Goal: Task Accomplishment & Management: Use online tool/utility

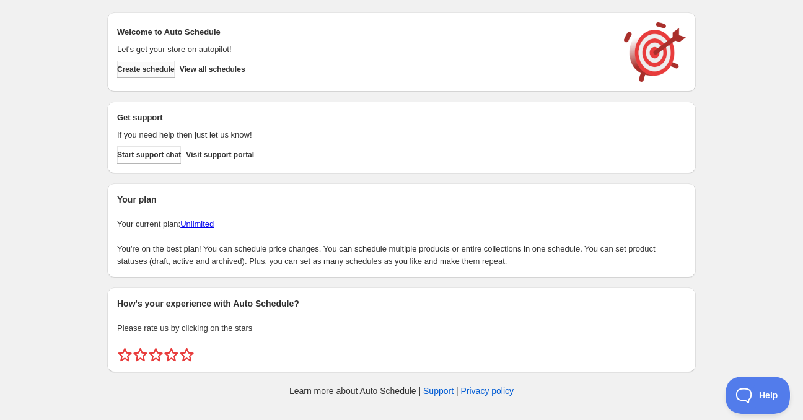
click at [171, 75] on button "Create schedule" at bounding box center [146, 69] width 58 height 17
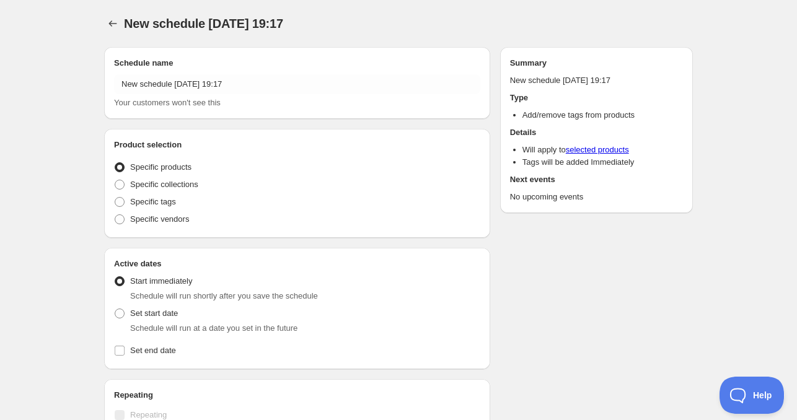
radio input "true"
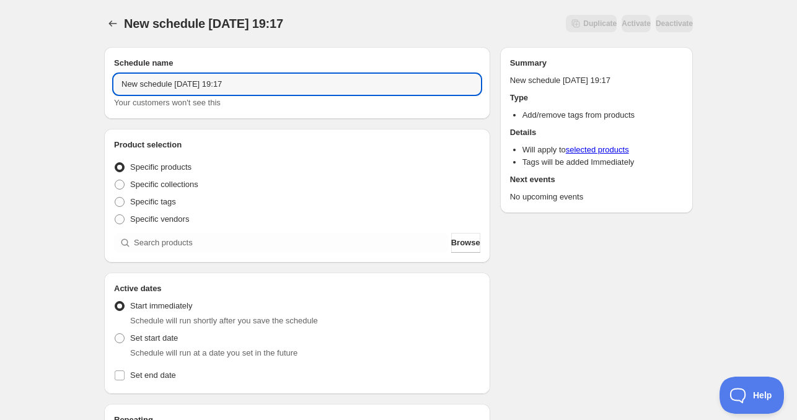
drag, startPoint x: 170, startPoint y: 84, endPoint x: -32, endPoint y: 74, distance: 202.3
click at [0, 74] on html "New schedule [DATE] 19:17. This page is ready New schedule [DATE] 19:17 Duplica…" at bounding box center [398, 210] width 797 height 420
click at [154, 84] on input "[DATE] 19:17" at bounding box center [297, 84] width 366 height 20
drag, startPoint x: 179, startPoint y: 84, endPoint x: 238, endPoint y: 85, distance: 59.5
click at [238, 85] on input "[DATE] 19:17" at bounding box center [297, 84] width 366 height 20
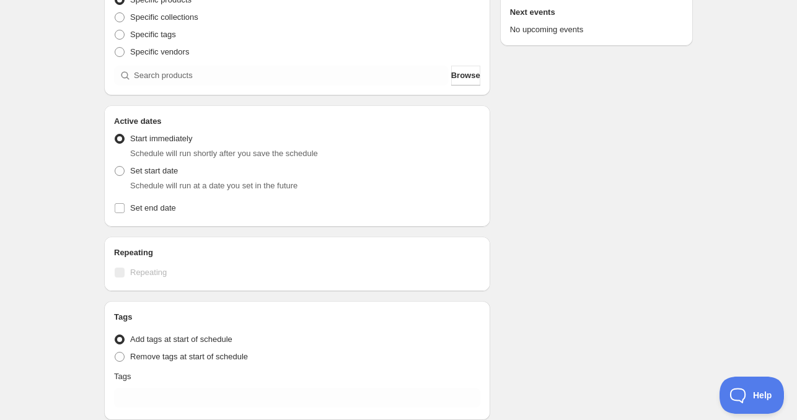
scroll to position [186, 0]
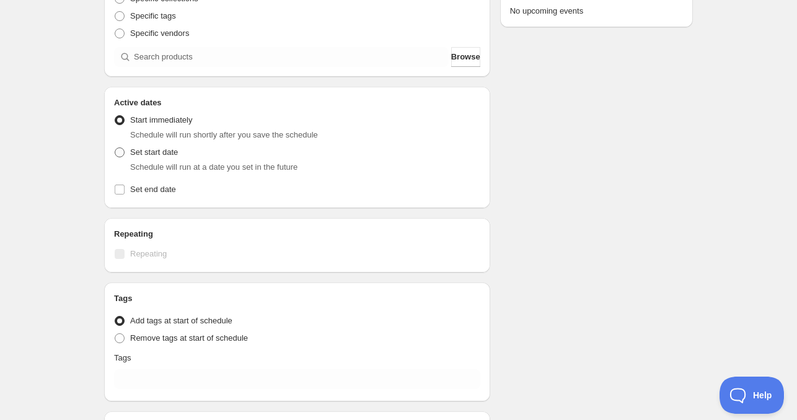
type input "[DATE] 4am"
click at [155, 153] on span "Set start date" at bounding box center [154, 152] width 48 height 9
click at [115, 148] on input "Set start date" at bounding box center [115, 148] width 1 height 1
radio input "true"
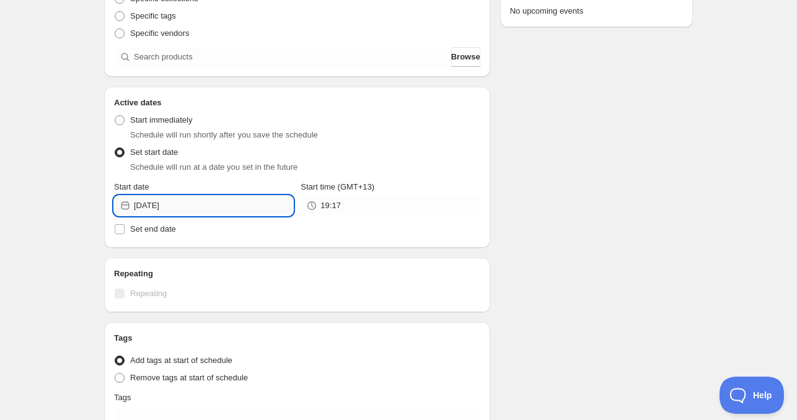
click at [210, 201] on input "[DATE]" at bounding box center [213, 206] width 159 height 20
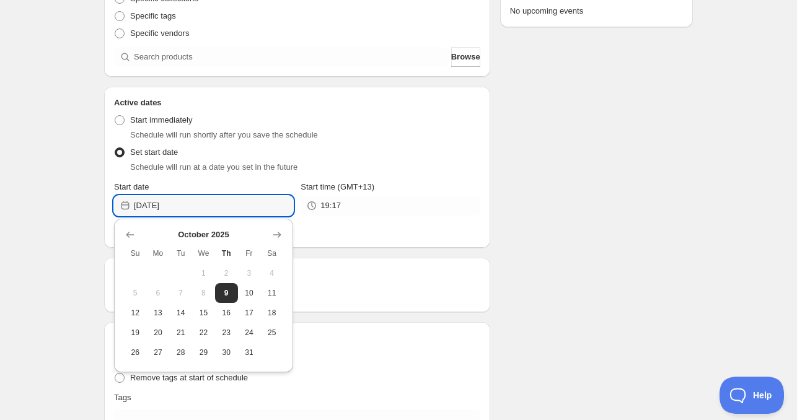
click at [249, 293] on span "10" at bounding box center [249, 293] width 13 height 10
type input "[DATE]"
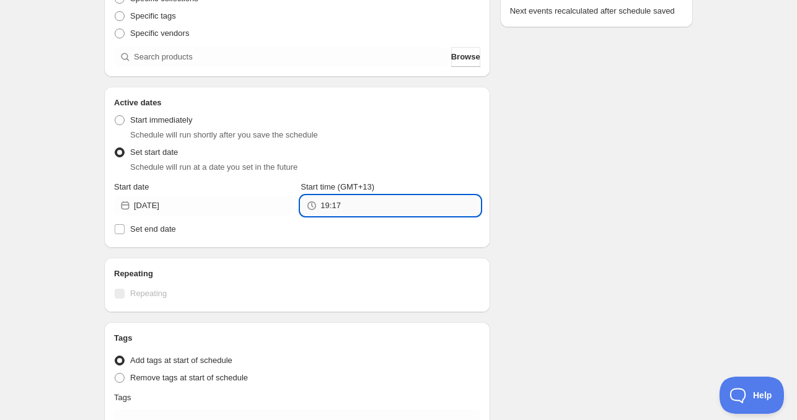
click at [343, 205] on input "19:17" at bounding box center [399, 206] width 159 height 20
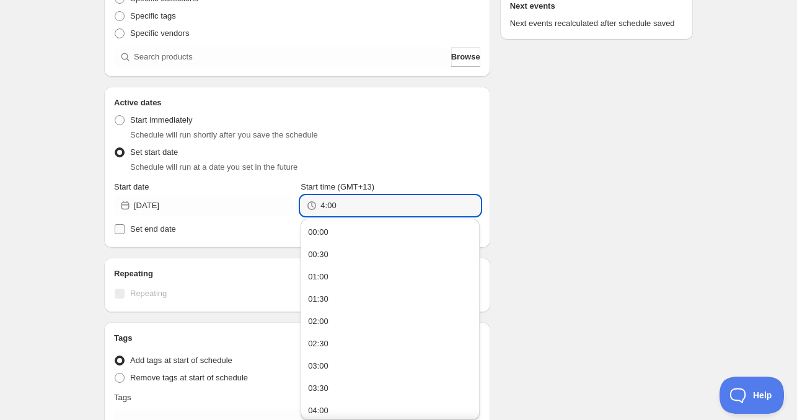
type input "4:00"
click at [161, 230] on span "Set end date" at bounding box center [153, 228] width 46 height 9
click at [125, 230] on input "Set end date" at bounding box center [120, 229] width 10 height 10
checkbox input "true"
type input "04:00"
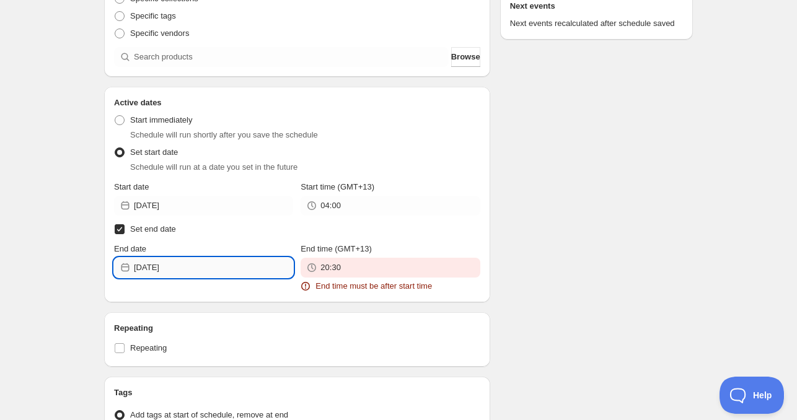
click at [178, 270] on input "[DATE]" at bounding box center [213, 268] width 159 height 20
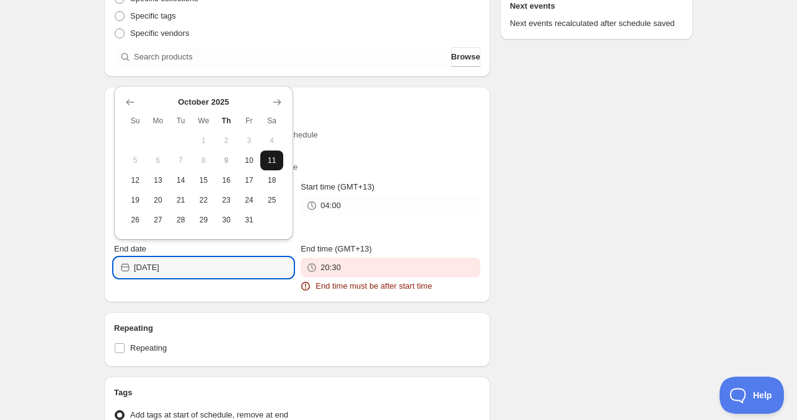
click at [281, 160] on button "11" at bounding box center [271, 161] width 23 height 20
type input "[DATE]"
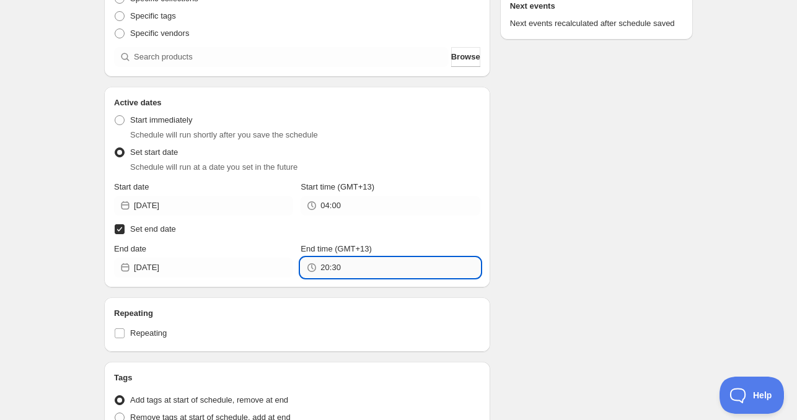
click at [364, 266] on input "20:30" at bounding box center [399, 268] width 159 height 20
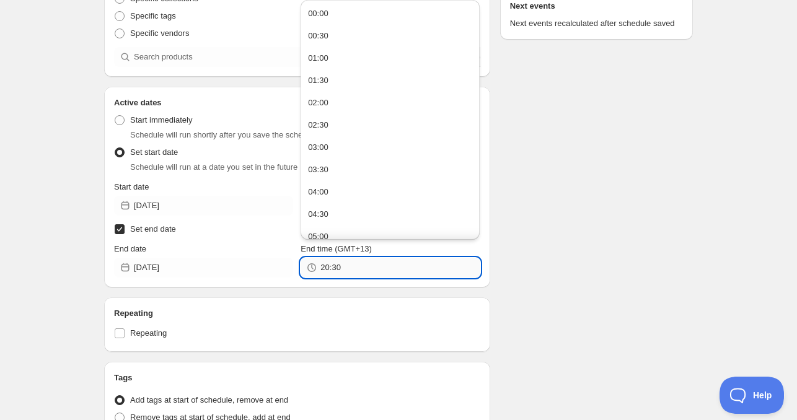
paste input "4:0"
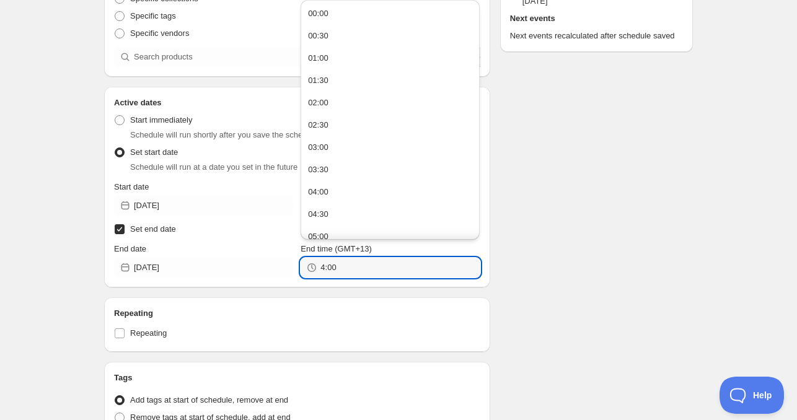
click at [532, 255] on div "Schedule name [DATE] 4am Your customers won't see this Product selection Entity…" at bounding box center [393, 235] width 599 height 769
type input "04:00"
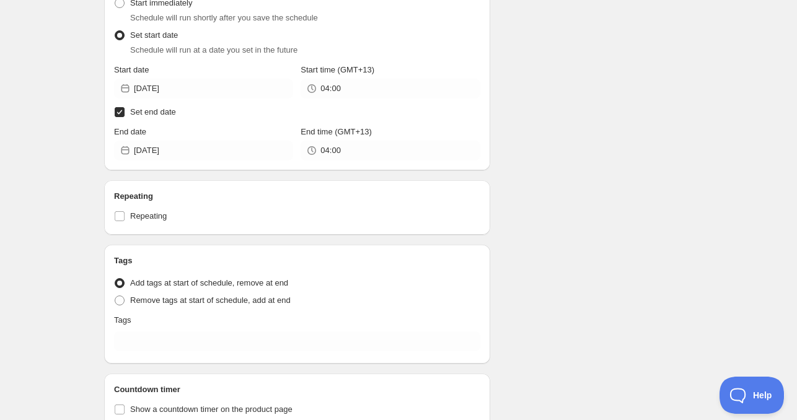
scroll to position [310, 0]
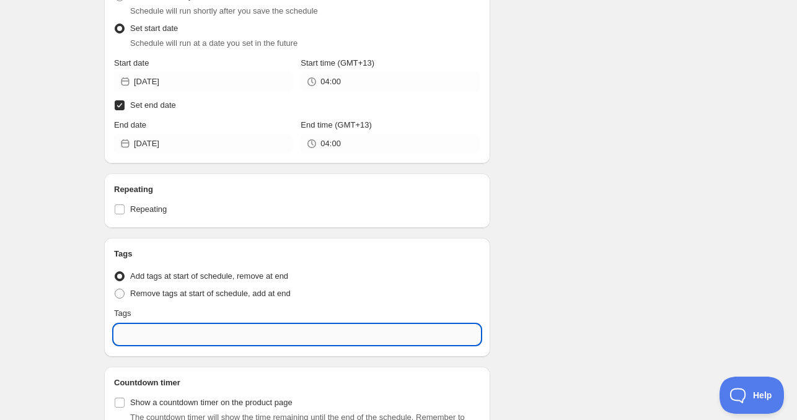
click at [218, 342] on input "text" at bounding box center [297, 335] width 366 height 20
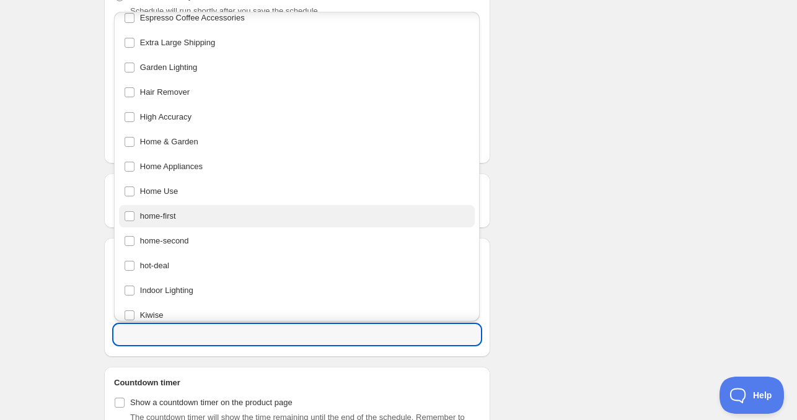
click at [185, 219] on div "home-first" at bounding box center [297, 216] width 347 height 17
type input "home-first"
checkbox input "true"
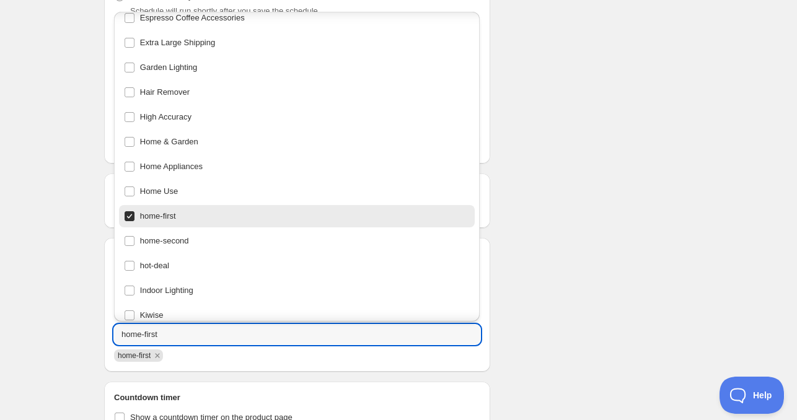
click at [634, 255] on div "Schedule name [DATE] 4am Your customers won't see this Product selection Entity…" at bounding box center [393, 119] width 599 height 784
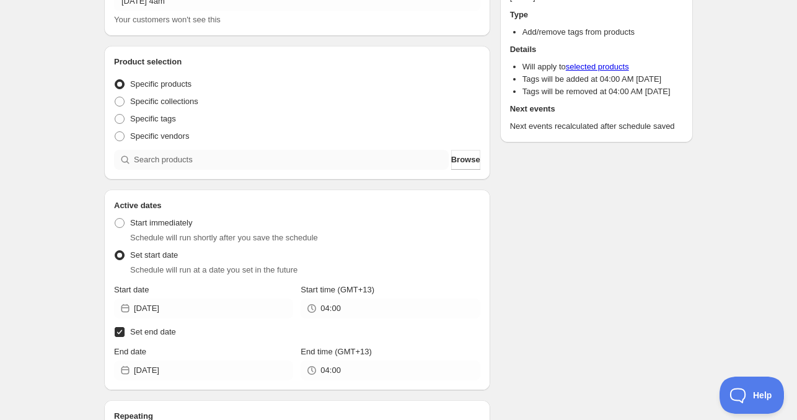
scroll to position [62, 0]
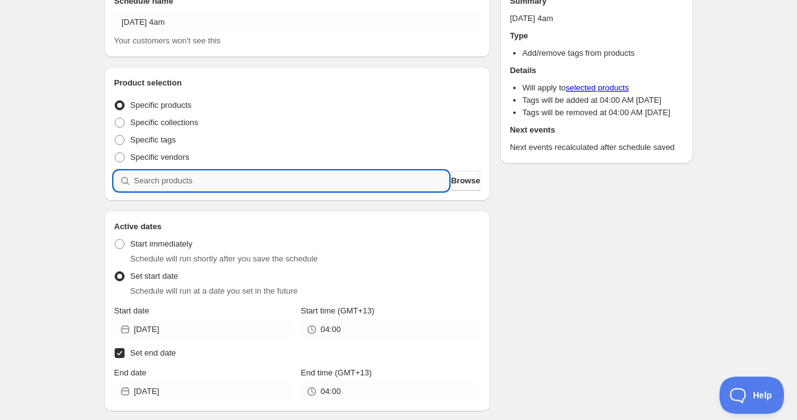
click at [198, 180] on input "search" at bounding box center [291, 181] width 315 height 20
paste input "CNH22417"
type input "CNH22417"
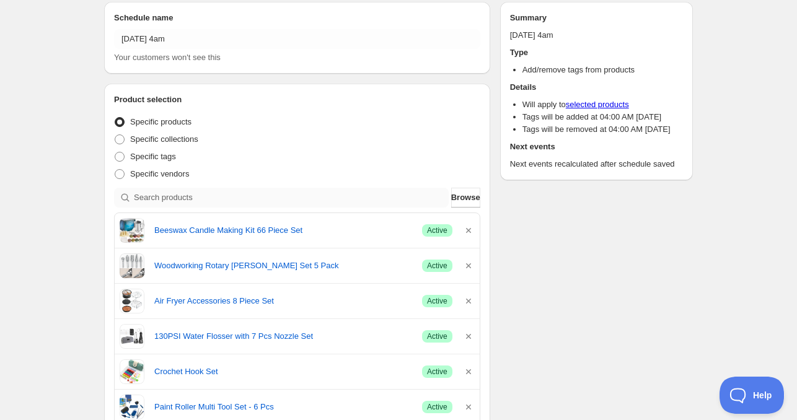
scroll to position [0, 0]
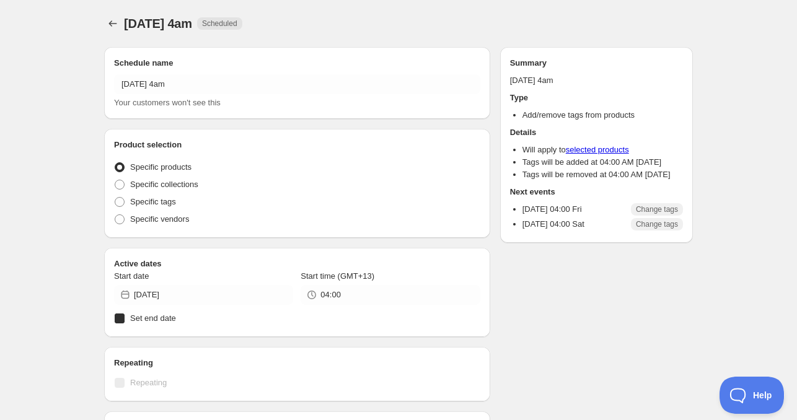
radio input "true"
checkbox input "true"
radio input "true"
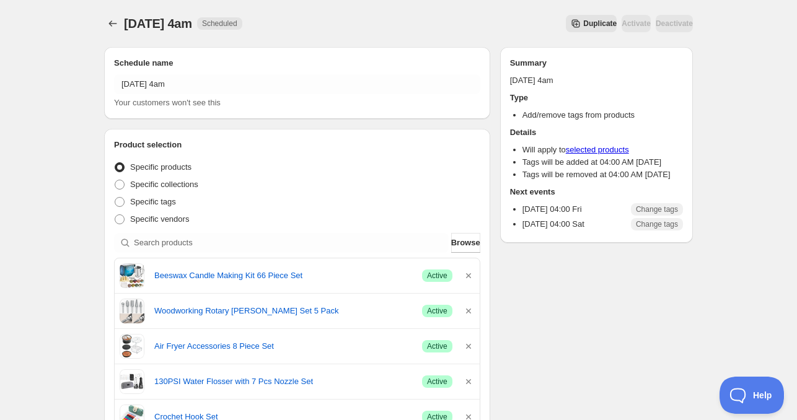
click at [107, 25] on icon "Schedules" at bounding box center [113, 23] width 12 height 12
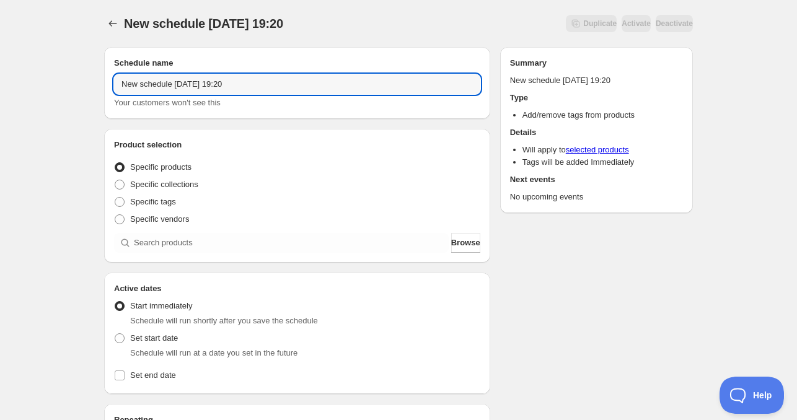
drag, startPoint x: 172, startPoint y: 86, endPoint x: 64, endPoint y: 85, distance: 107.9
click at [64, 85] on div "New schedule [DATE] 19:20. This page is ready New schedule [DATE] 19:20 Duplica…" at bounding box center [398, 375] width 797 height 751
click at [157, 88] on input "[DATE] 19:20" at bounding box center [297, 84] width 366 height 20
drag, startPoint x: 179, startPoint y: 89, endPoint x: 266, endPoint y: 96, distance: 87.7
click at [241, 90] on input "[DATE] 19:20" at bounding box center [297, 84] width 366 height 20
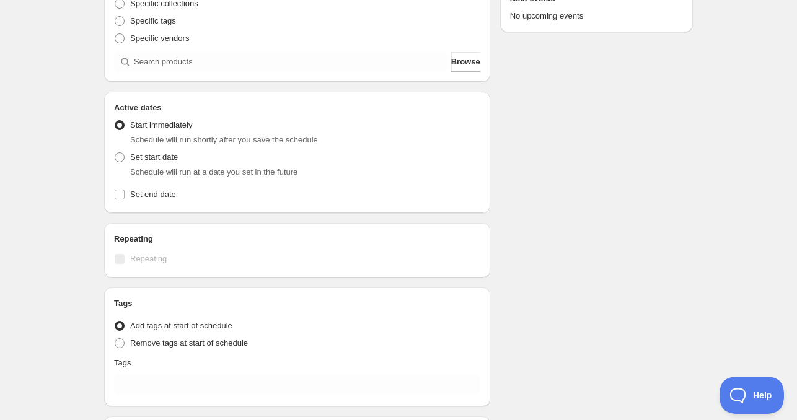
scroll to position [186, 0]
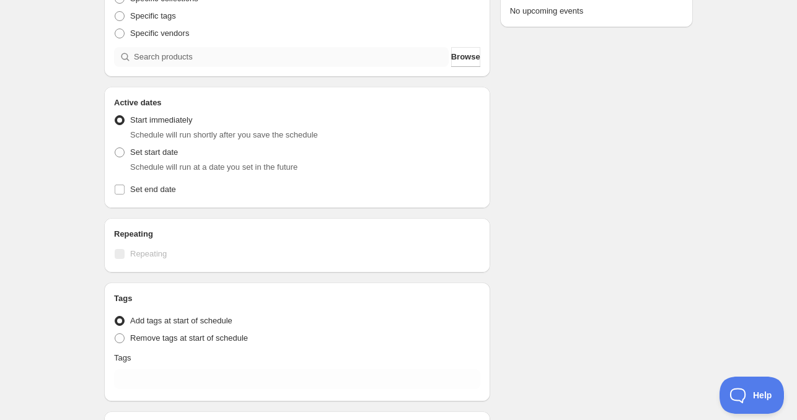
type input "[DATE] 11am"
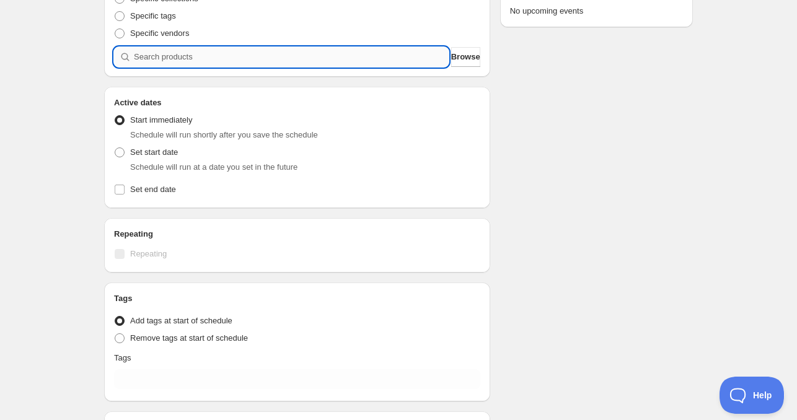
click at [191, 59] on input "search" at bounding box center [291, 57] width 315 height 20
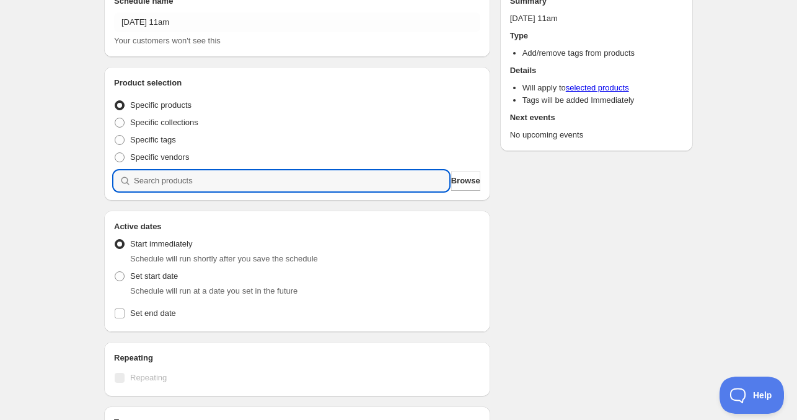
scroll to position [124, 0]
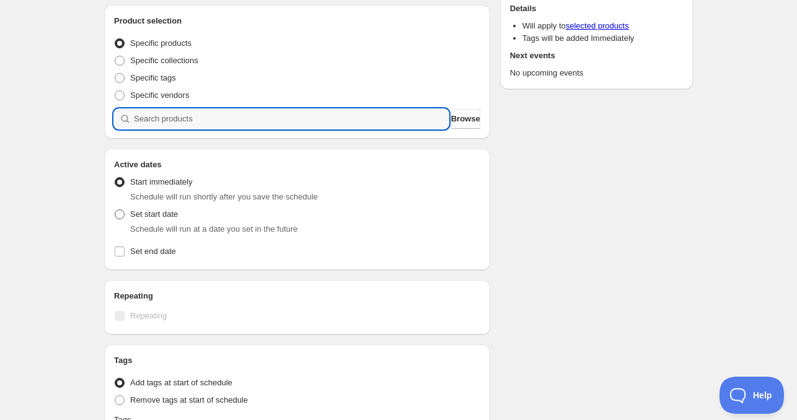
click at [154, 210] on span "Set start date" at bounding box center [154, 214] width 48 height 9
click at [115, 210] on input "Set start date" at bounding box center [115, 210] width 1 height 1
radio input "true"
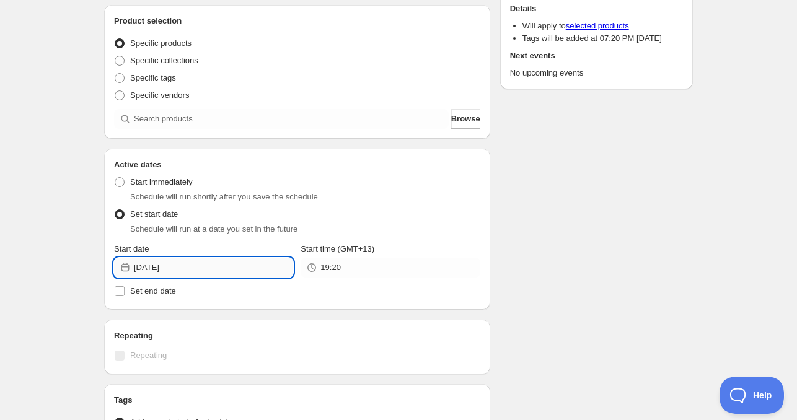
click at [197, 267] on input "[DATE]" at bounding box center [213, 268] width 159 height 20
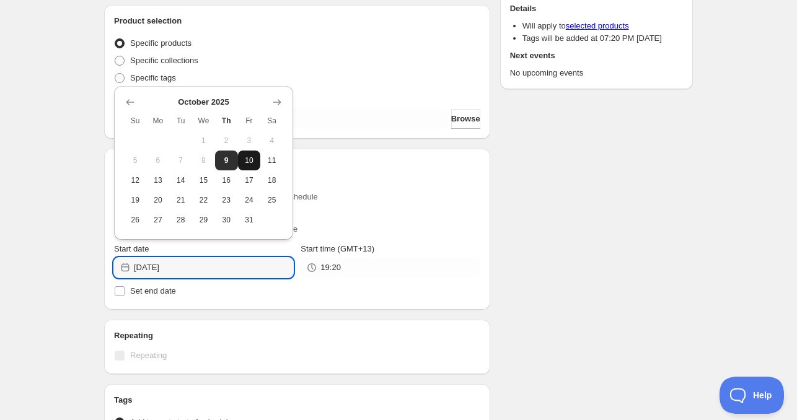
click at [253, 162] on span "10" at bounding box center [249, 161] width 13 height 10
type input "[DATE]"
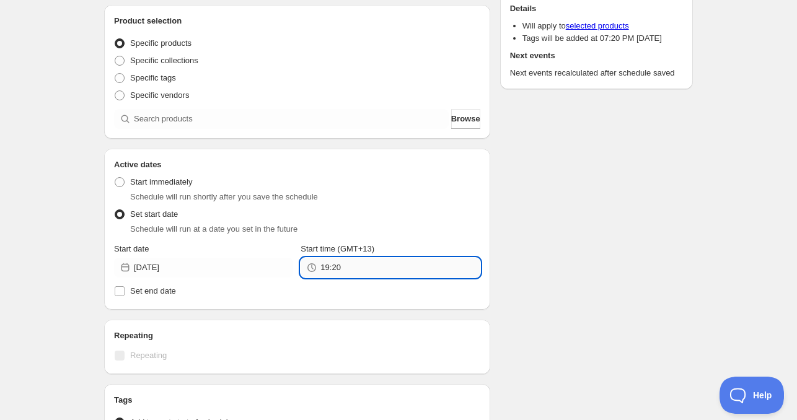
click at [332, 264] on input "19:20" at bounding box center [399, 268] width 159 height 20
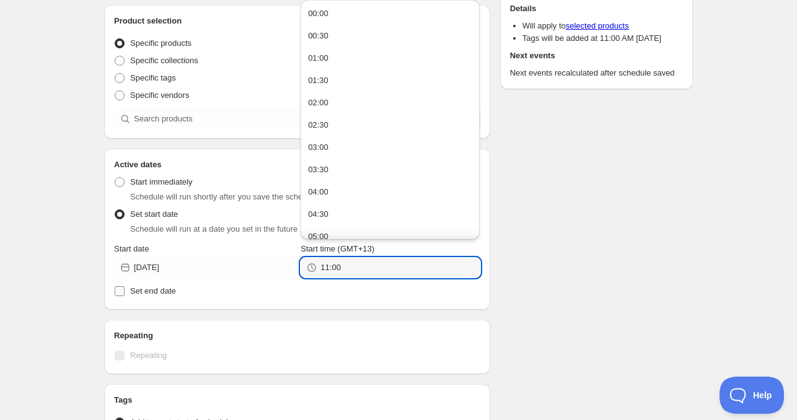
type input "11:00"
click at [151, 294] on span "Set end date" at bounding box center [153, 290] width 46 height 9
click at [125, 294] on input "Set end date" at bounding box center [120, 291] width 10 height 10
checkbox input "true"
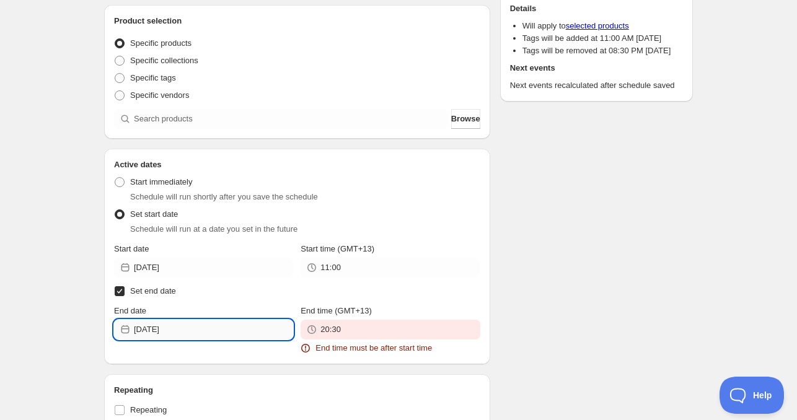
click at [190, 332] on input "[DATE]" at bounding box center [213, 330] width 159 height 20
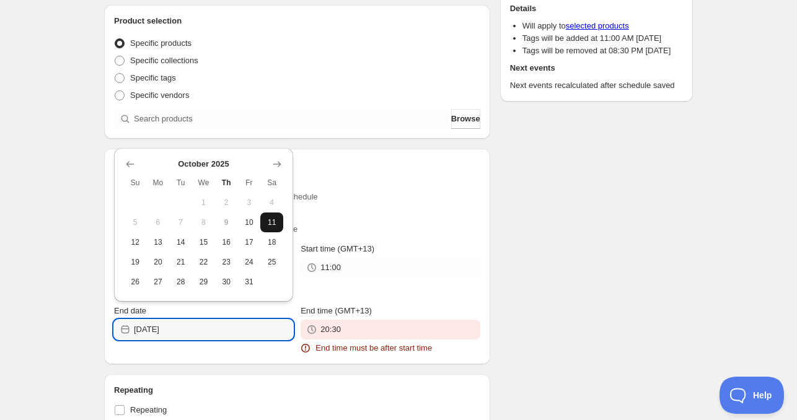
click at [275, 221] on span "11" at bounding box center [271, 223] width 13 height 10
type input "[DATE]"
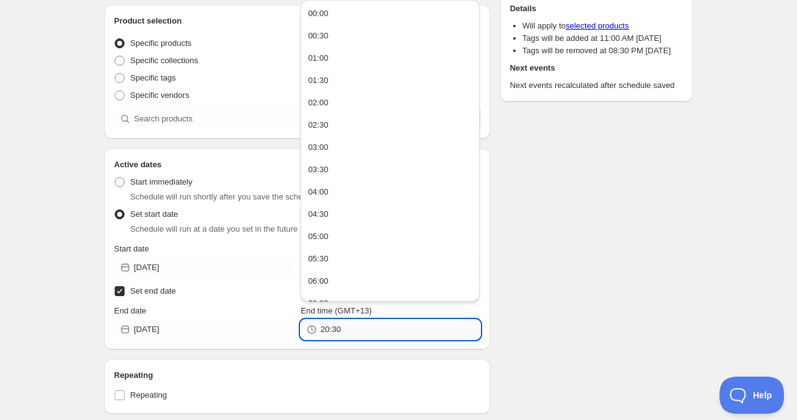
click at [345, 329] on input "20:30" at bounding box center [399, 330] width 159 height 20
paste input "11:0"
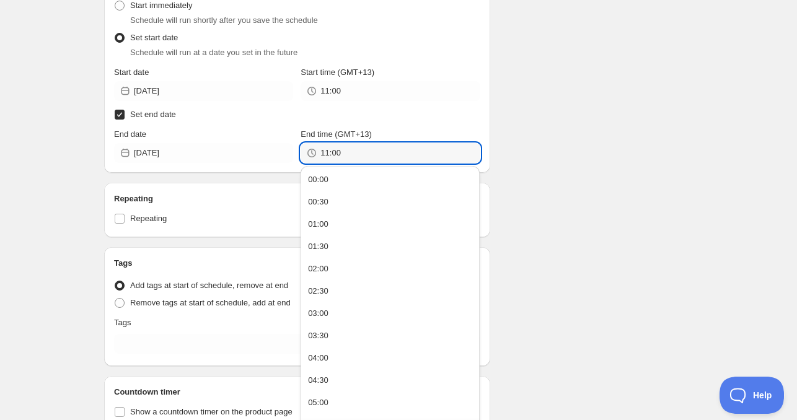
scroll to position [310, 0]
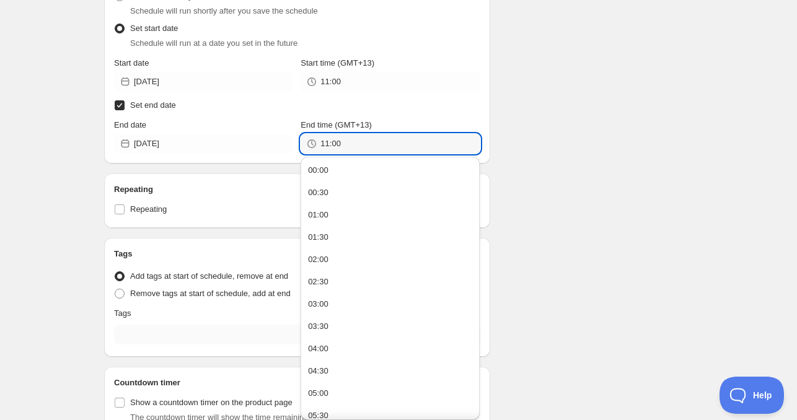
type input "11:00"
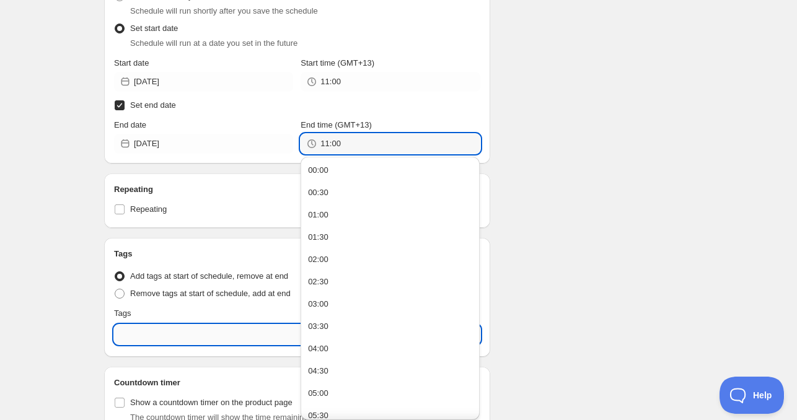
click at [152, 336] on input "text" at bounding box center [297, 335] width 366 height 20
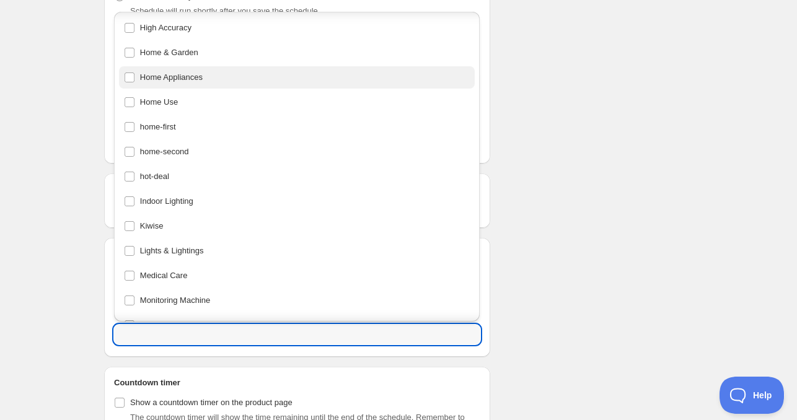
scroll to position [434, 0]
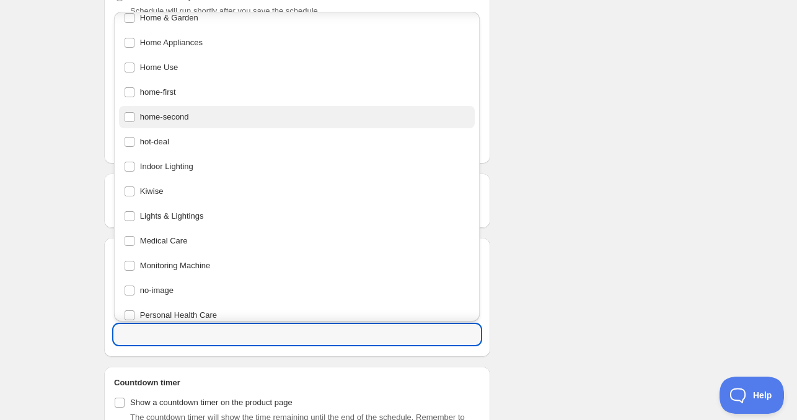
click at [182, 121] on div "home-second" at bounding box center [297, 116] width 347 height 17
type input "home-second"
checkbox input "true"
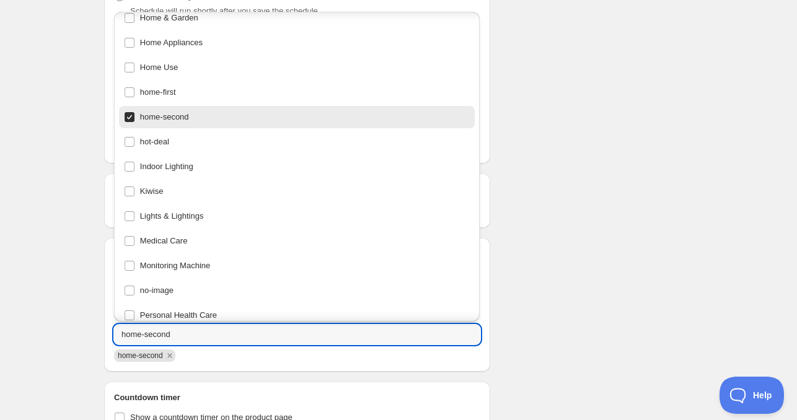
click at [642, 166] on div "Schedule name [DATE] 11am Your customers won't see this Product selection Entit…" at bounding box center [393, 119] width 599 height 784
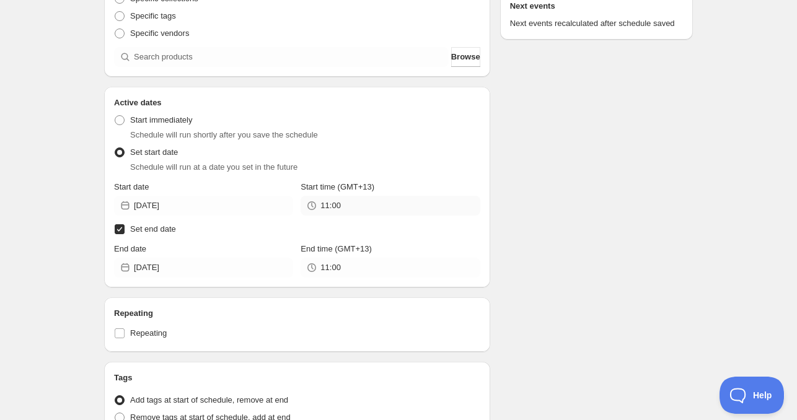
scroll to position [62, 0]
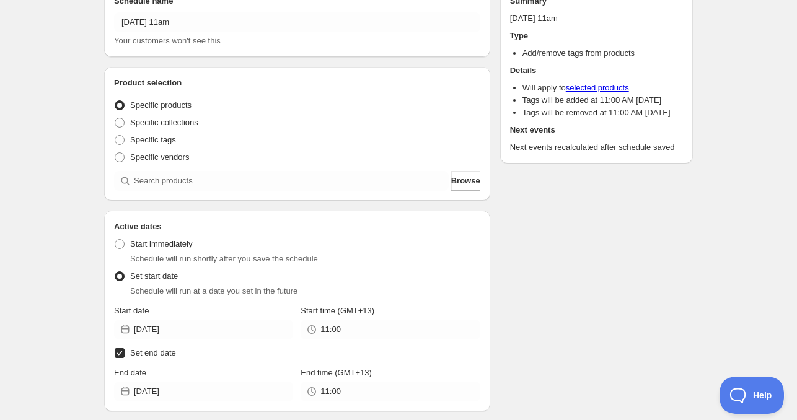
click at [197, 192] on div "Product selection Entity type Specific products Specific collections Specific t…" at bounding box center [297, 134] width 386 height 134
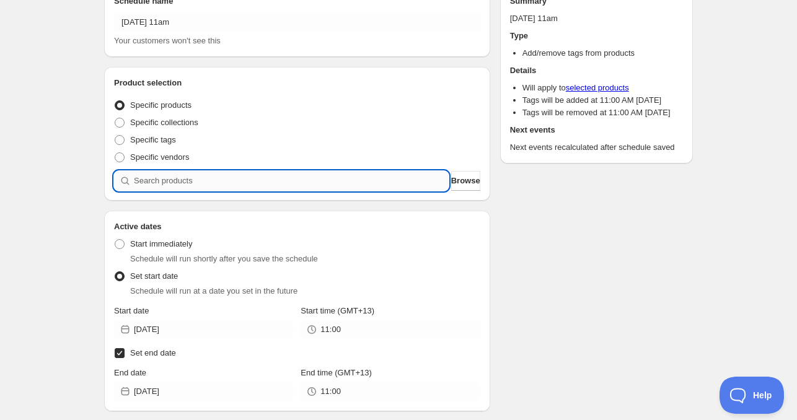
click at [199, 185] on input "search" at bounding box center [291, 181] width 315 height 20
paste input "search"
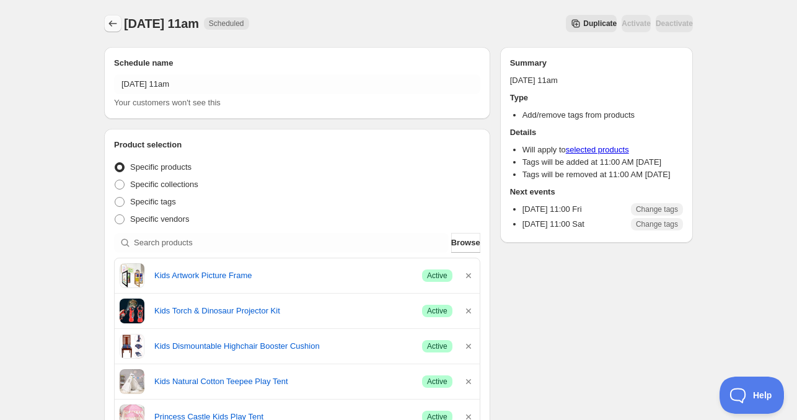
click at [109, 22] on icon "Schedules" at bounding box center [113, 23] width 12 height 12
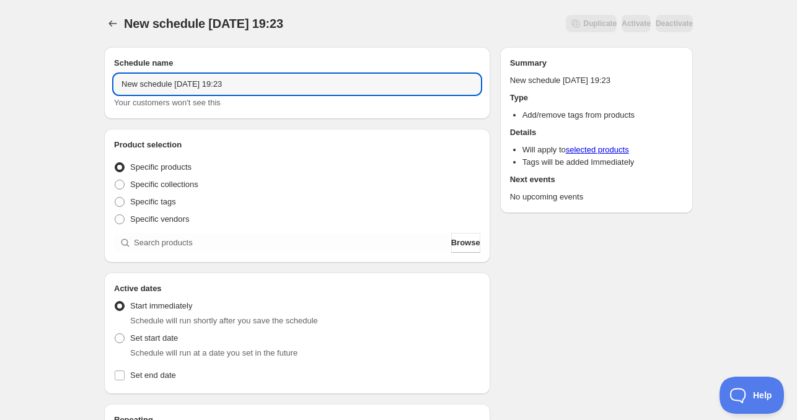
drag, startPoint x: 174, startPoint y: 85, endPoint x: -30, endPoint y: 84, distance: 203.3
click at [0, 84] on html "New schedule [DATE] 19:23. This page is ready New schedule [DATE] 19:23 Duplica…" at bounding box center [398, 210] width 797 height 420
click at [154, 86] on input "[DATE] 19:23" at bounding box center [297, 84] width 366 height 20
click at [159, 84] on input "[DATE] 19:23" at bounding box center [297, 84] width 366 height 20
drag, startPoint x: 218, startPoint y: 85, endPoint x: 245, endPoint y: 85, distance: 27.3
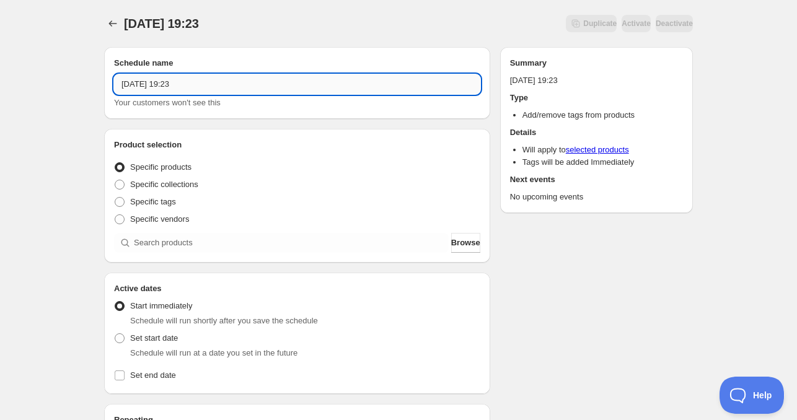
click at [239, 85] on input "[DATE] 19:23" at bounding box center [297, 84] width 366 height 20
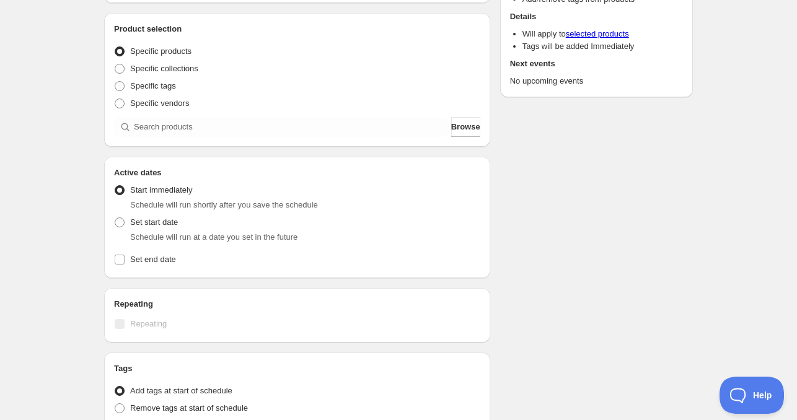
scroll to position [124, 0]
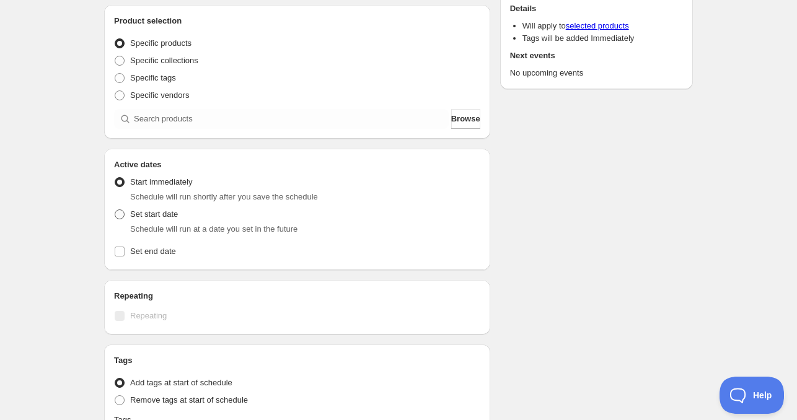
type input "[DATE] 4am"
click at [141, 219] on span "Set start date" at bounding box center [154, 214] width 48 height 9
click at [115, 210] on input "Set start date" at bounding box center [115, 210] width 1 height 1
radio input "true"
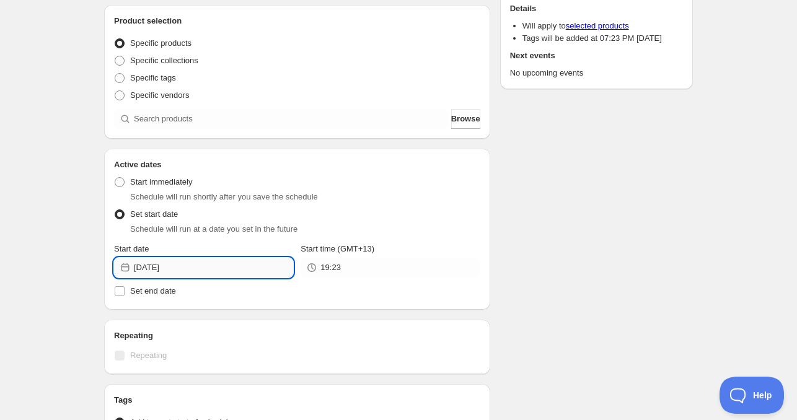
click at [197, 265] on input "[DATE]" at bounding box center [213, 268] width 159 height 20
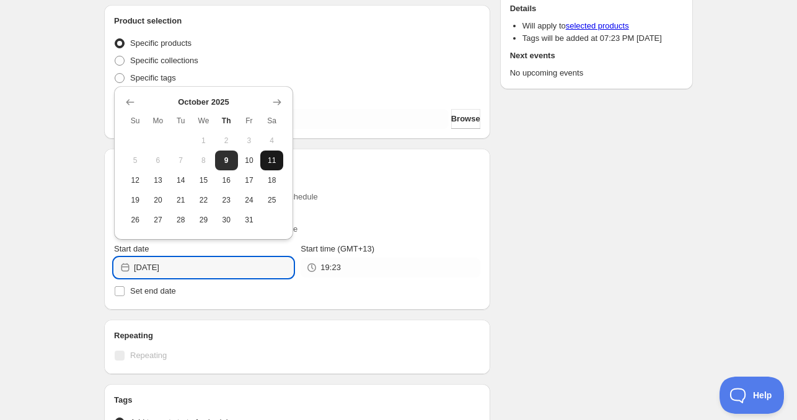
click at [265, 162] on button "11" at bounding box center [271, 161] width 23 height 20
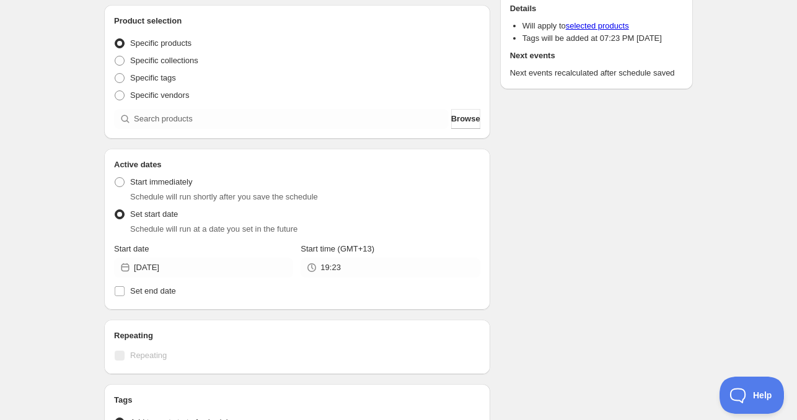
type input "[DATE]"
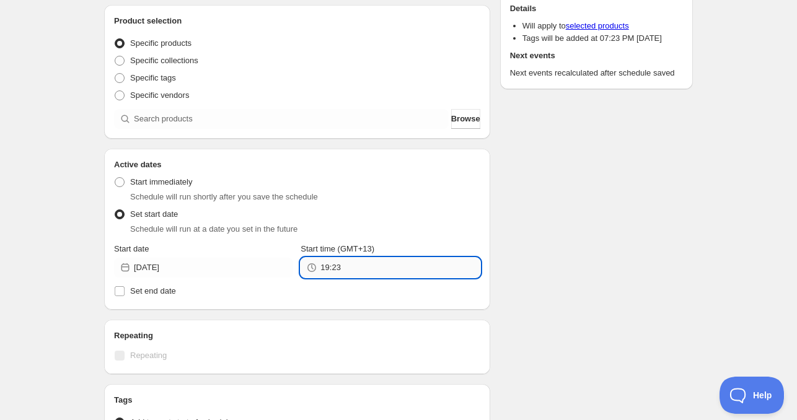
click at [343, 272] on input "19:23" at bounding box center [399, 268] width 159 height 20
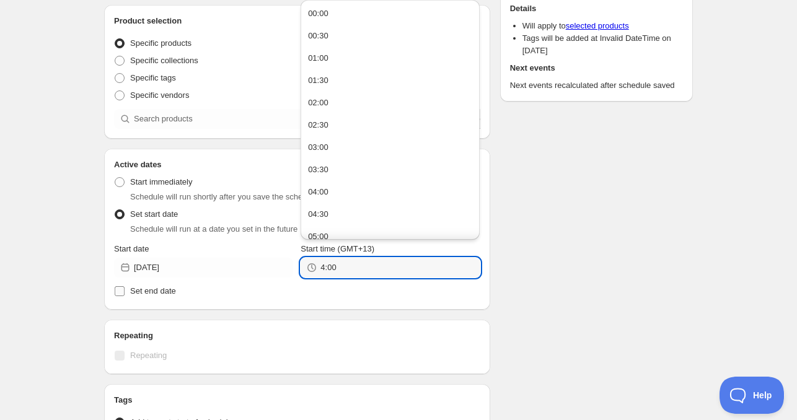
type input "4:00"
click at [149, 289] on span "Set end date" at bounding box center [153, 290] width 46 height 9
click at [125, 289] on input "Set end date" at bounding box center [120, 291] width 10 height 10
checkbox input "true"
type input "04:00"
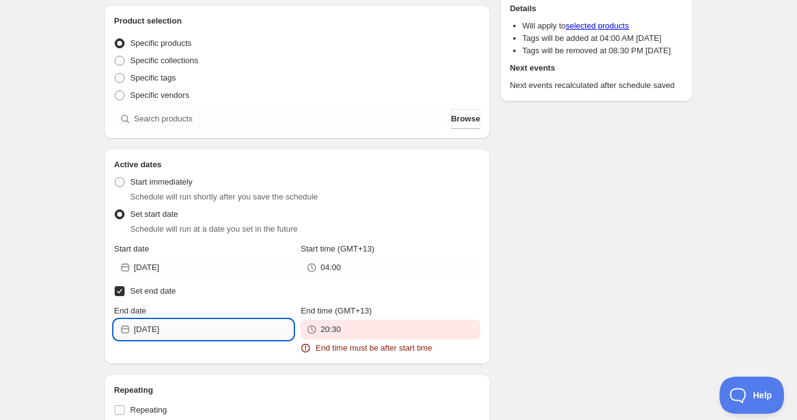
click at [198, 326] on input "[DATE]" at bounding box center [213, 330] width 159 height 20
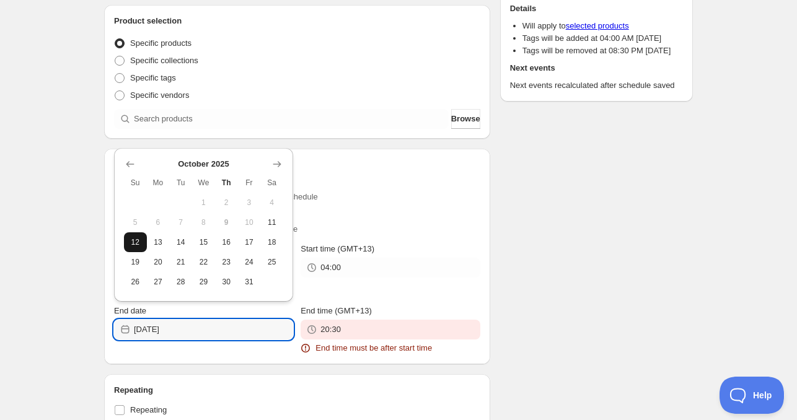
click at [136, 245] on span "12" at bounding box center [135, 242] width 13 height 10
type input "[DATE]"
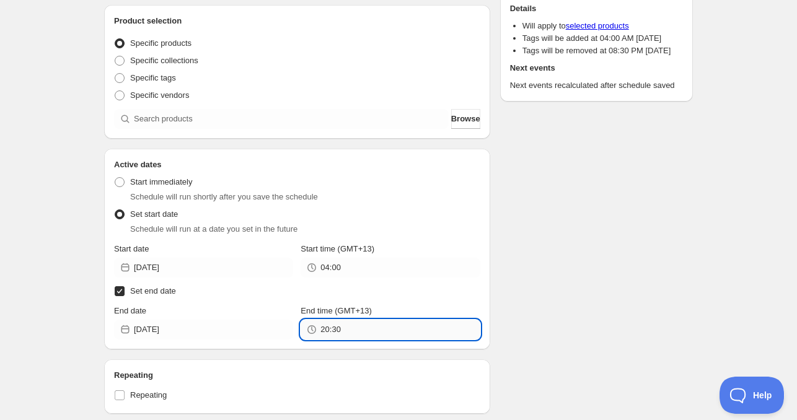
click at [340, 334] on input "20:30" at bounding box center [399, 330] width 159 height 20
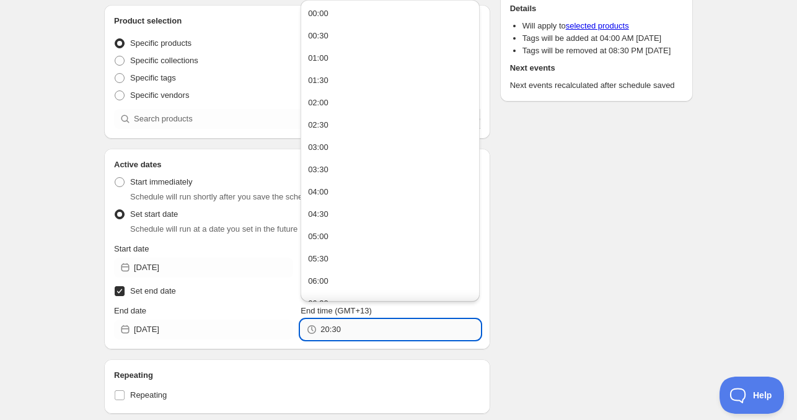
paste input "4:0"
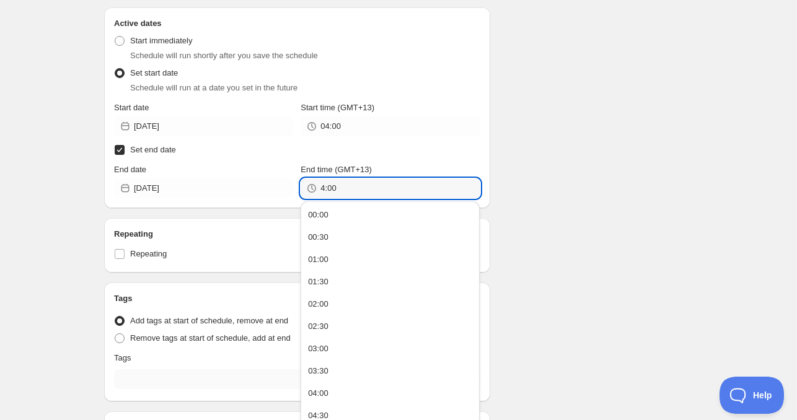
scroll to position [310, 0]
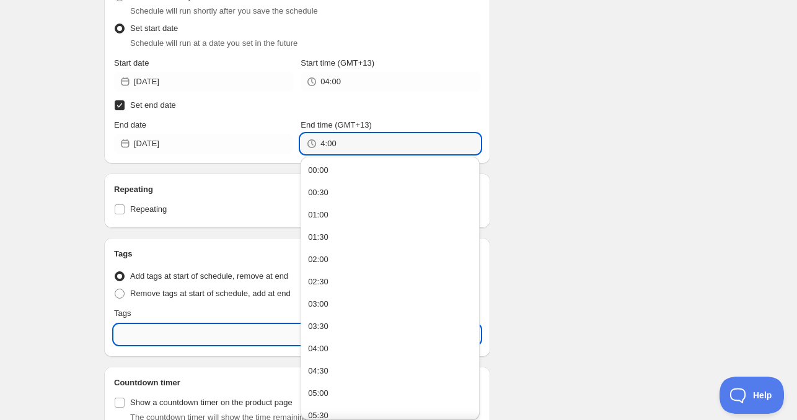
click at [182, 344] on input "text" at bounding box center [297, 335] width 366 height 20
type input "04:00"
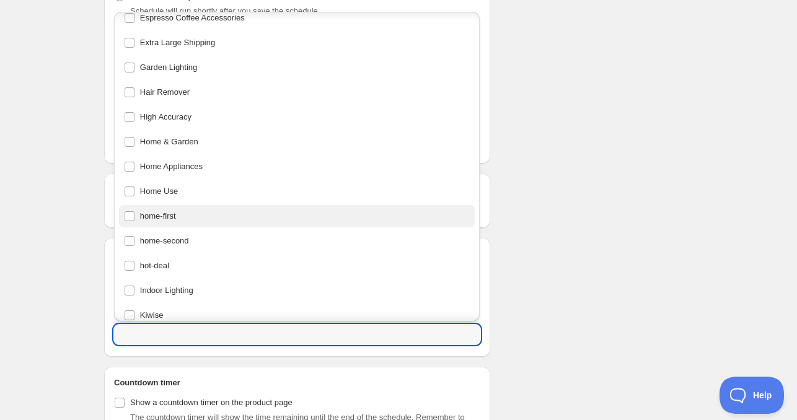
click at [174, 216] on div "home-first" at bounding box center [297, 216] width 347 height 17
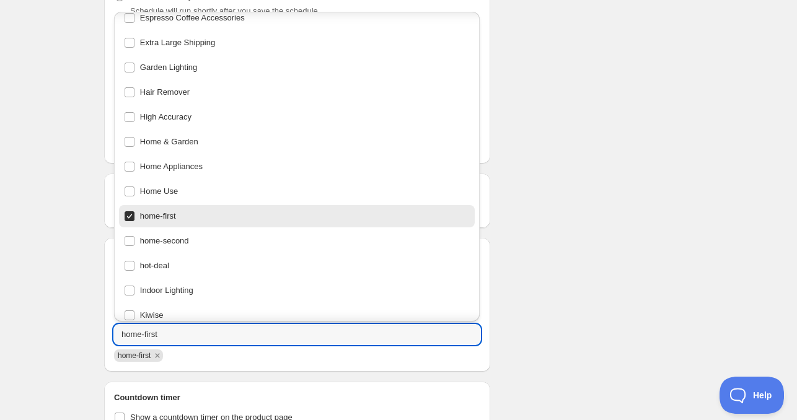
type input "home-first"
checkbox input "true"
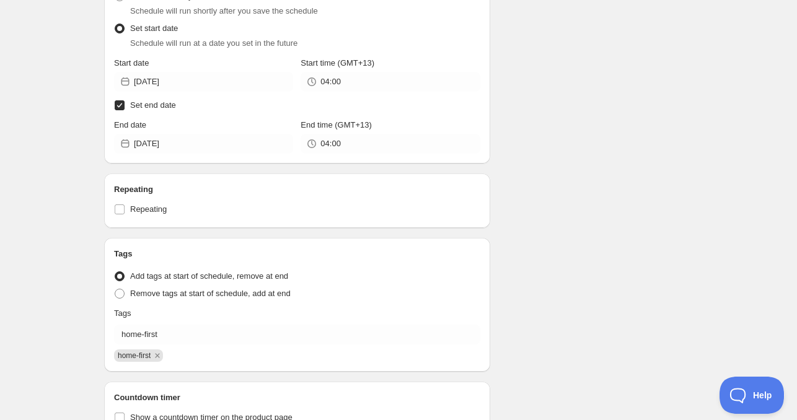
click at [524, 234] on div "Schedule name [DATE] 4am Your customers won't see this Product selection Entity…" at bounding box center [393, 119] width 599 height 784
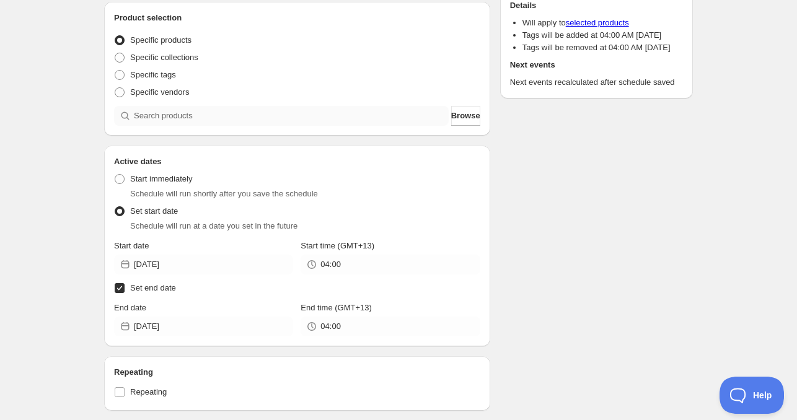
scroll to position [114, 0]
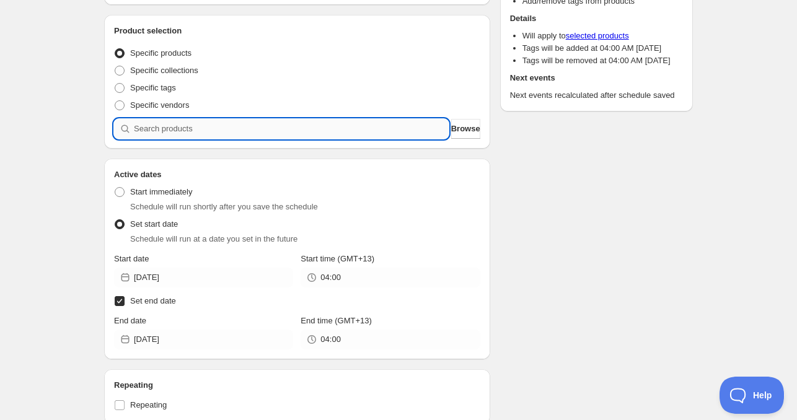
click at [157, 131] on input "search" at bounding box center [291, 129] width 315 height 20
paste input "search"
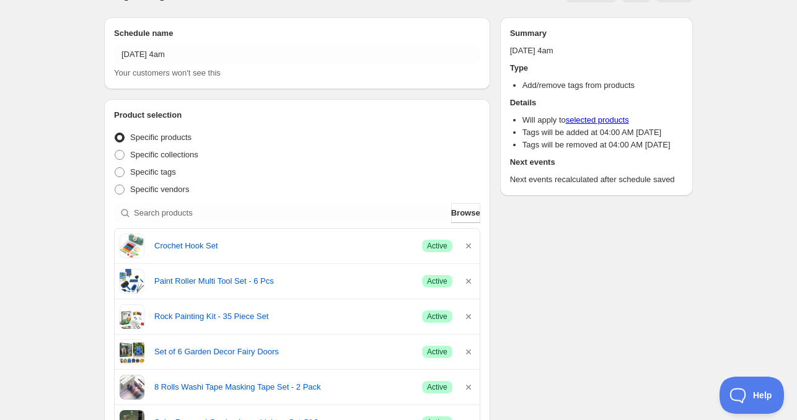
scroll to position [0, 0]
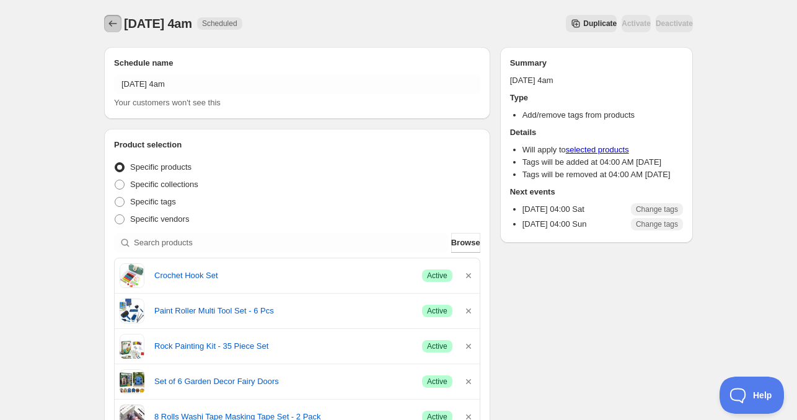
click at [112, 22] on icon "Schedules" at bounding box center [113, 23] width 12 height 12
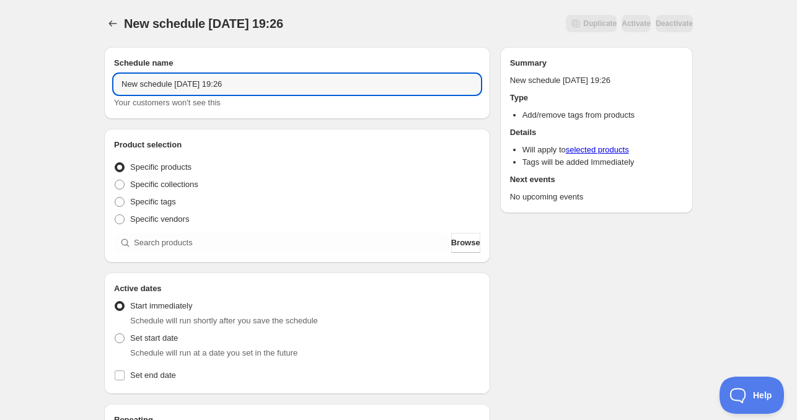
drag, startPoint x: 172, startPoint y: 85, endPoint x: 109, endPoint y: 93, distance: 63.1
click at [90, 81] on div "New schedule [DATE] 19:26. This page is ready New schedule [DATE] 19:26 Duplica…" at bounding box center [398, 363] width 619 height 727
click at [150, 85] on input "[DATE] 19:26" at bounding box center [297, 84] width 366 height 20
click at [151, 85] on input "[DATE] 19:26" at bounding box center [297, 84] width 366 height 20
drag, startPoint x: 184, startPoint y: 86, endPoint x: 267, endPoint y: 84, distance: 82.5
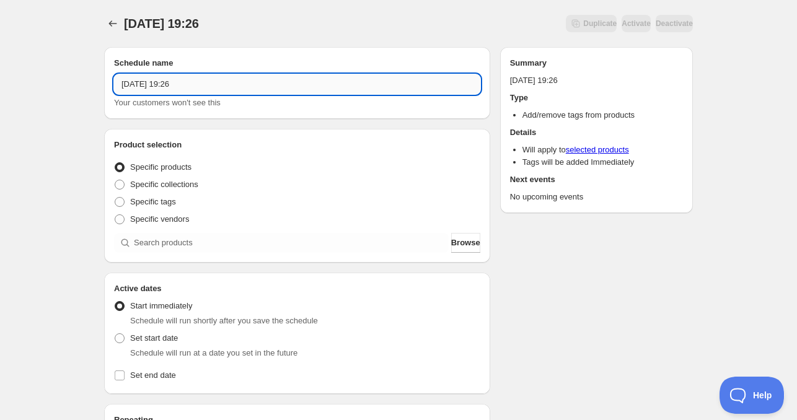
click at [267, 84] on input "[DATE] 19:26" at bounding box center [297, 84] width 366 height 20
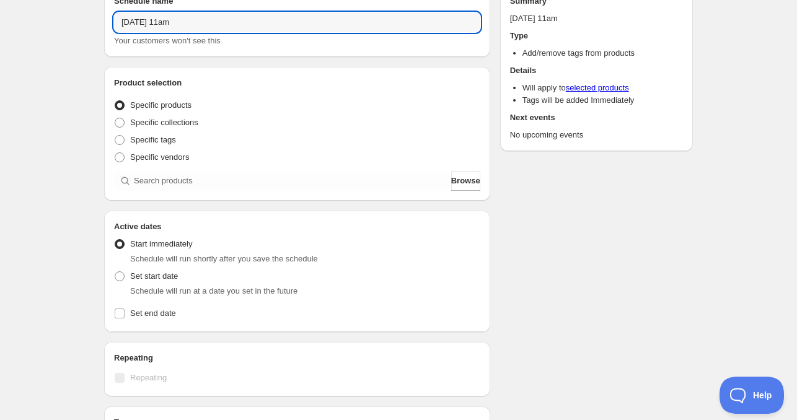
scroll to position [124, 0]
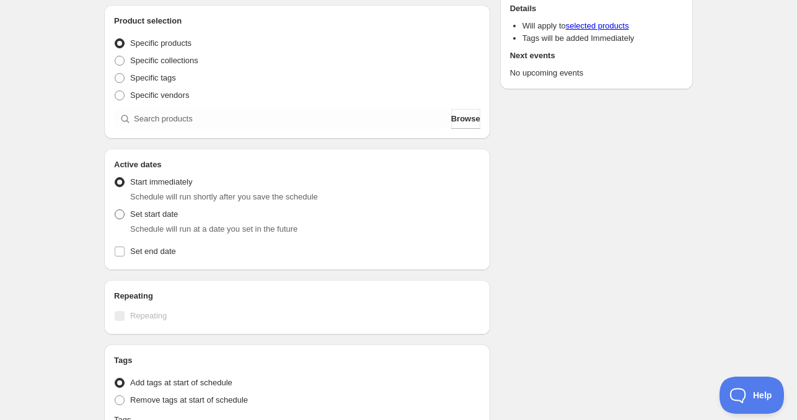
type input "[DATE] 11am"
click at [142, 213] on span "Set start date" at bounding box center [154, 214] width 48 height 9
click at [115, 210] on input "Set start date" at bounding box center [115, 210] width 1 height 1
radio input "true"
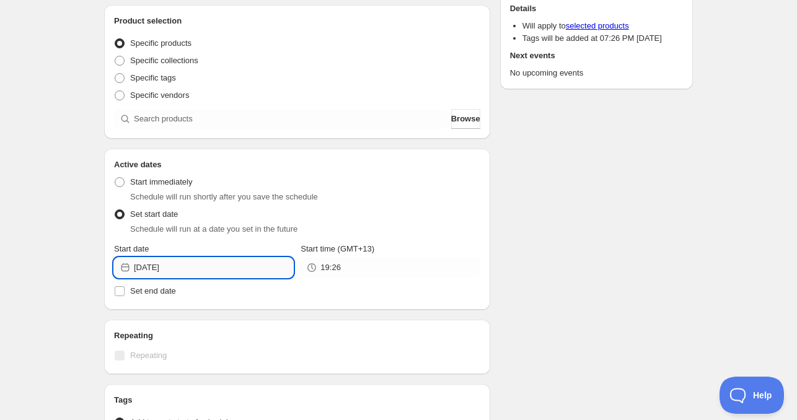
click at [198, 262] on input "[DATE]" at bounding box center [213, 268] width 159 height 20
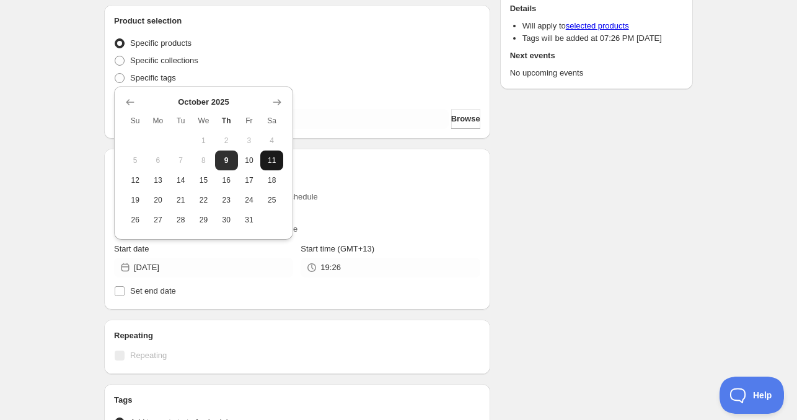
click at [268, 158] on span "11" at bounding box center [271, 161] width 13 height 10
type input "[DATE]"
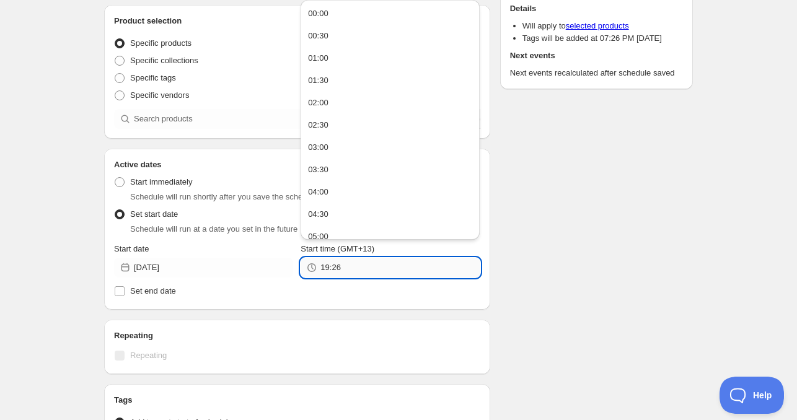
click at [335, 267] on input "19:26" at bounding box center [399, 268] width 159 height 20
drag, startPoint x: 335, startPoint y: 265, endPoint x: 241, endPoint y: 255, distance: 95.4
click at [241, 255] on div "Start date [DATE] Start time (GMT+13) 19:26" at bounding box center [297, 260] width 366 height 35
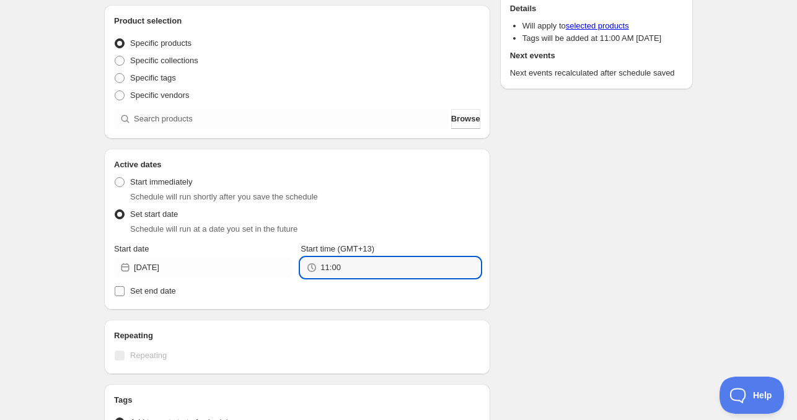
type input "11:00"
click at [141, 288] on span "Set end date" at bounding box center [153, 290] width 46 height 9
click at [125, 288] on input "Set end date" at bounding box center [120, 291] width 10 height 10
checkbox input "true"
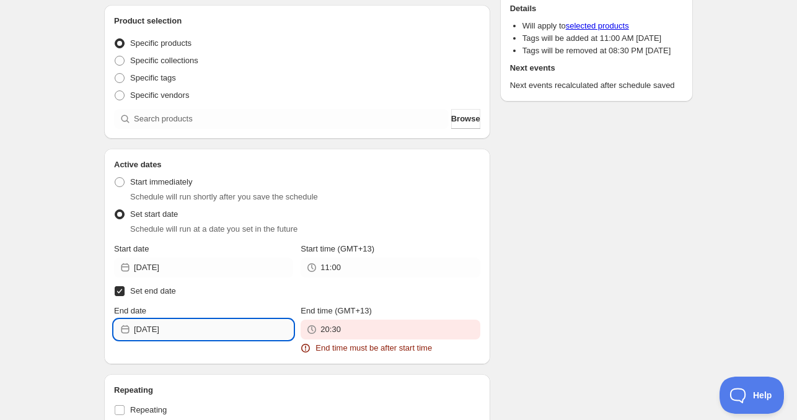
click at [179, 322] on input "[DATE]" at bounding box center [213, 330] width 159 height 20
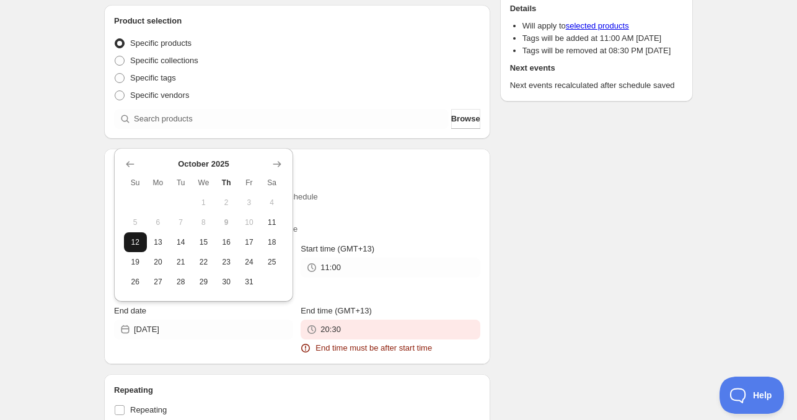
click at [132, 239] on span "12" at bounding box center [135, 242] width 13 height 10
type input "[DATE]"
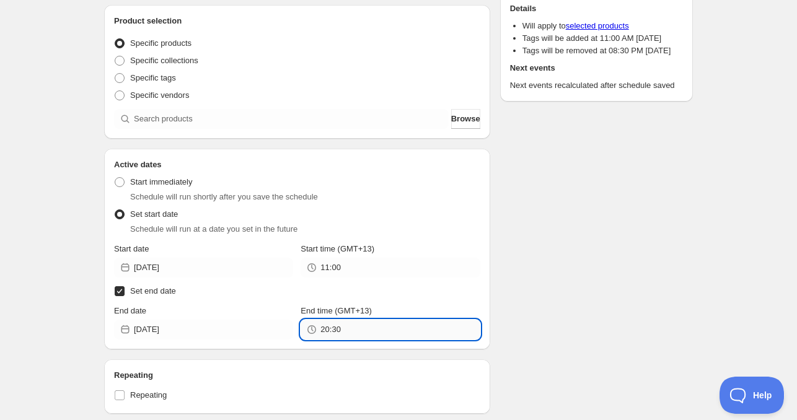
click at [335, 324] on input "20:30" at bounding box center [399, 330] width 159 height 20
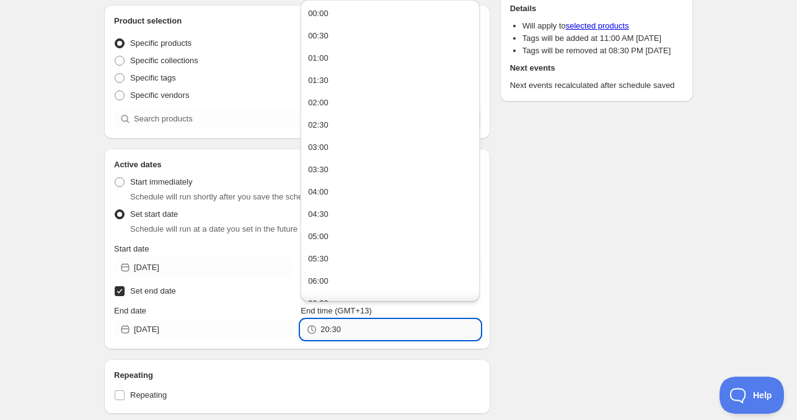
paste input "11:0"
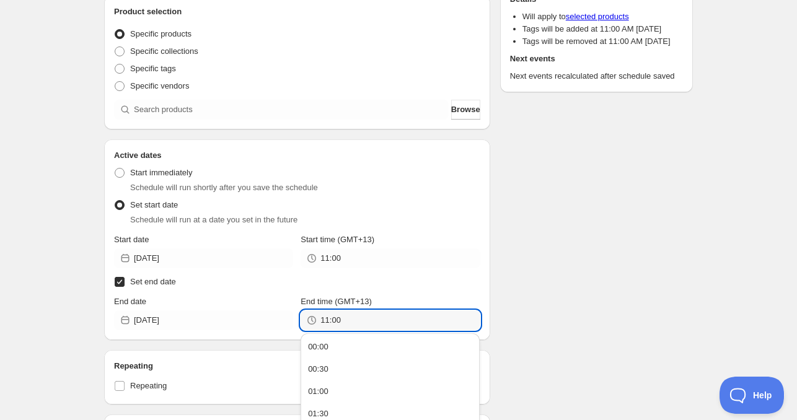
scroll to position [310, 0]
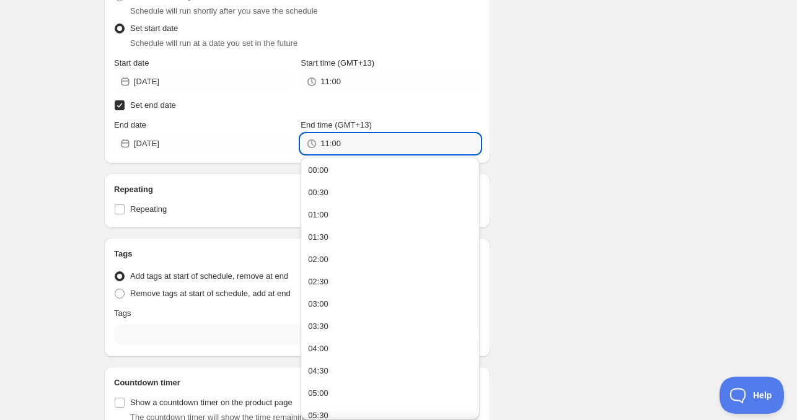
type input "11:00"
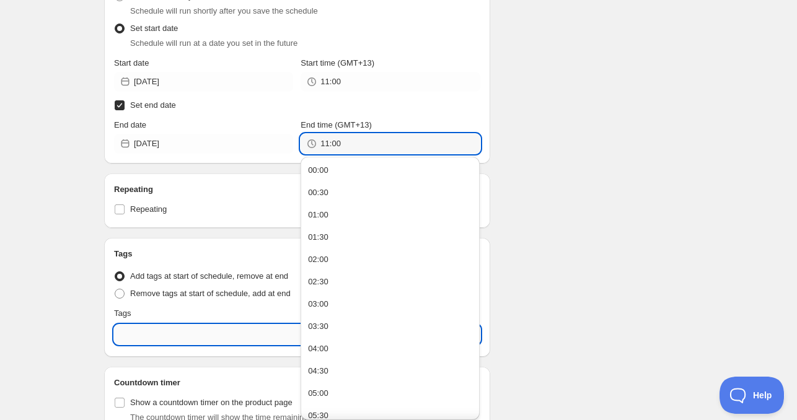
click at [172, 337] on input "text" at bounding box center [297, 335] width 366 height 20
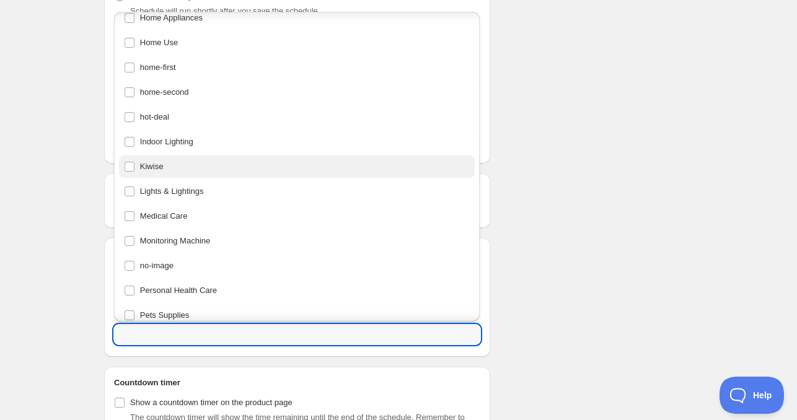
scroll to position [444, 0]
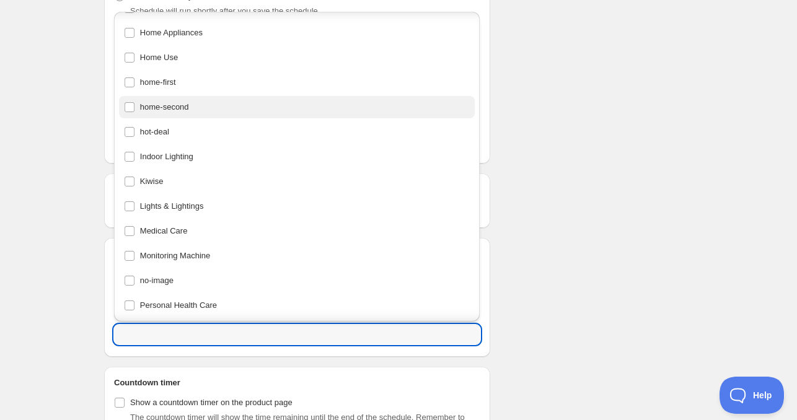
click at [193, 112] on div "home-second" at bounding box center [297, 107] width 347 height 17
type input "home-second"
checkbox input "true"
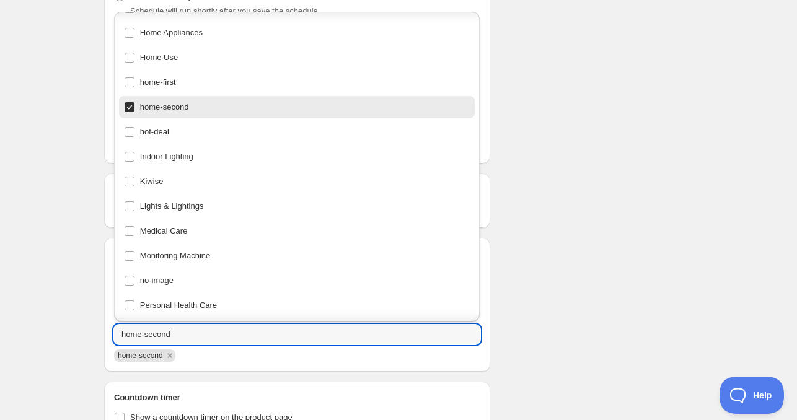
click at [607, 278] on div "Schedule name [DATE] 11am Your customers won't see this Product selection Entit…" at bounding box center [393, 119] width 599 height 784
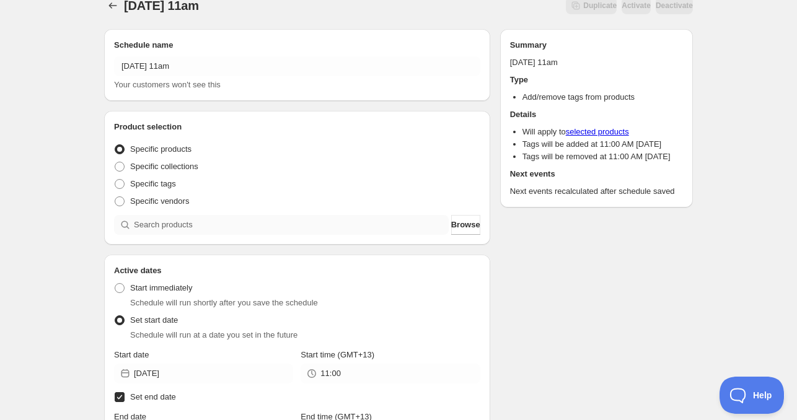
scroll to position [0, 0]
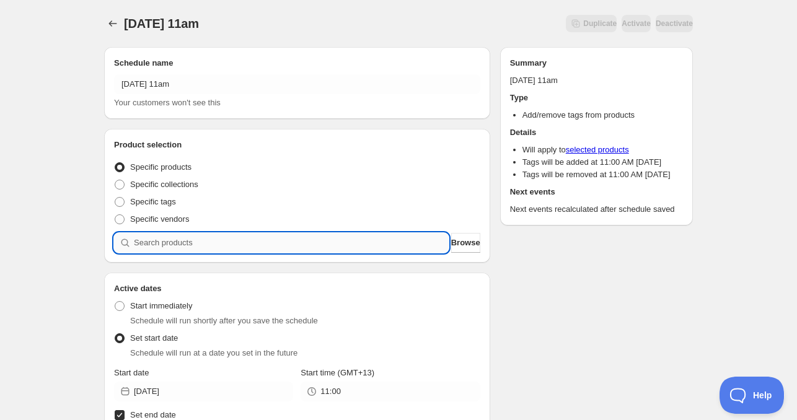
click at [225, 247] on input "search" at bounding box center [291, 243] width 315 height 20
paste input "search"
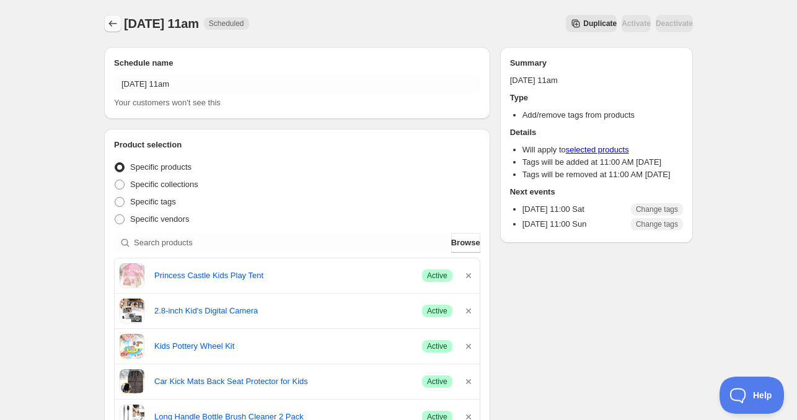
click at [115, 29] on icon "Schedules" at bounding box center [113, 23] width 12 height 12
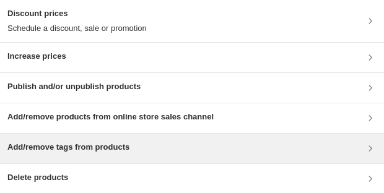
click at [112, 145] on h3 "Add/remove tags from products" at bounding box center [68, 147] width 122 height 12
click at [113, 150] on h3 "Add/remove tags from products" at bounding box center [68, 147] width 122 height 12
click at [94, 152] on h3 "Add/remove tags from products" at bounding box center [68, 147] width 122 height 12
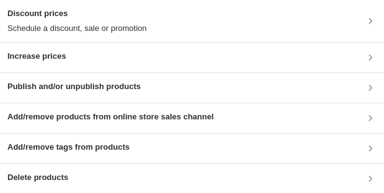
click at [79, 145] on h3 "Add/remove tags from products" at bounding box center [68, 147] width 122 height 12
